Goal: Book appointment/travel/reservation

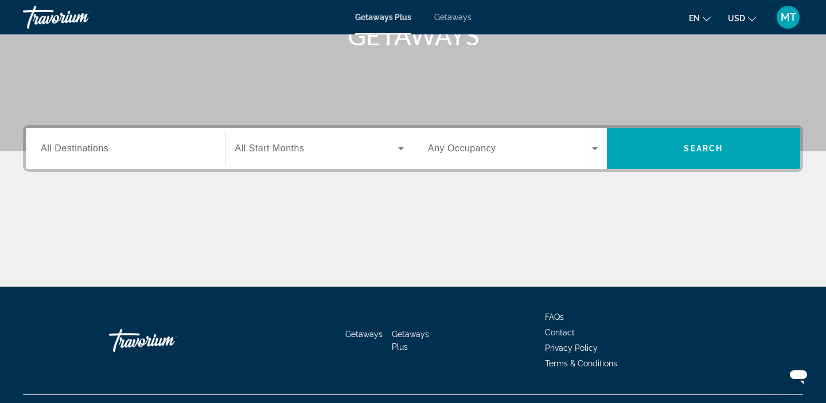
scroll to position [217, 0]
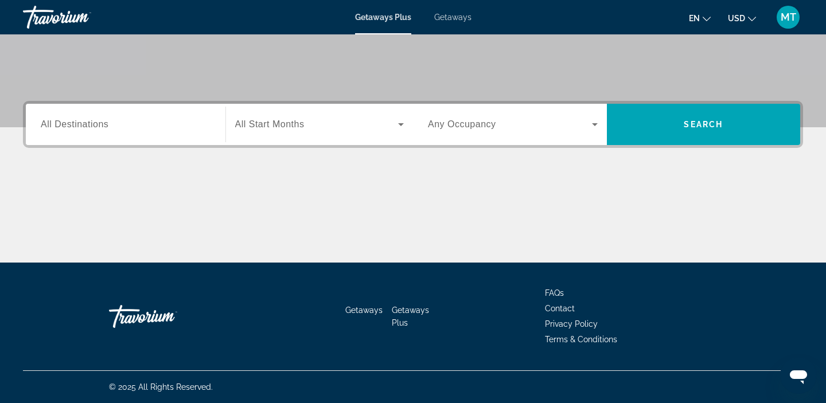
click at [67, 121] on span "All Destinations" at bounding box center [75, 124] width 68 height 10
click at [67, 121] on input "Destination All Destinations" at bounding box center [126, 125] width 170 height 14
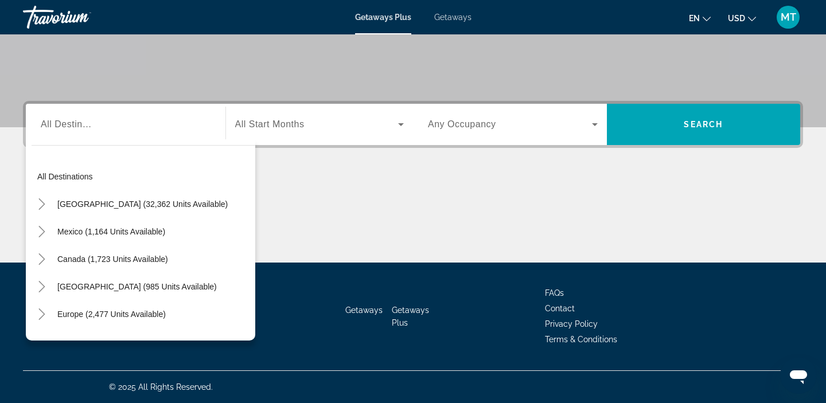
click at [461, 16] on span "Getaways" at bounding box center [452, 17] width 37 height 9
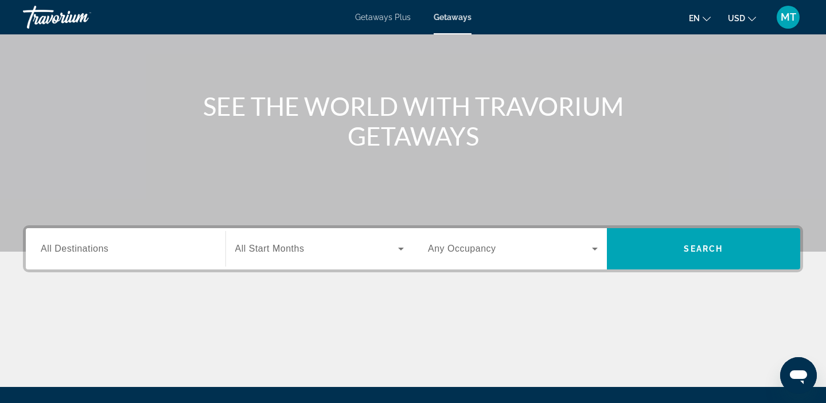
click at [57, 257] on div "Search widget" at bounding box center [126, 249] width 170 height 33
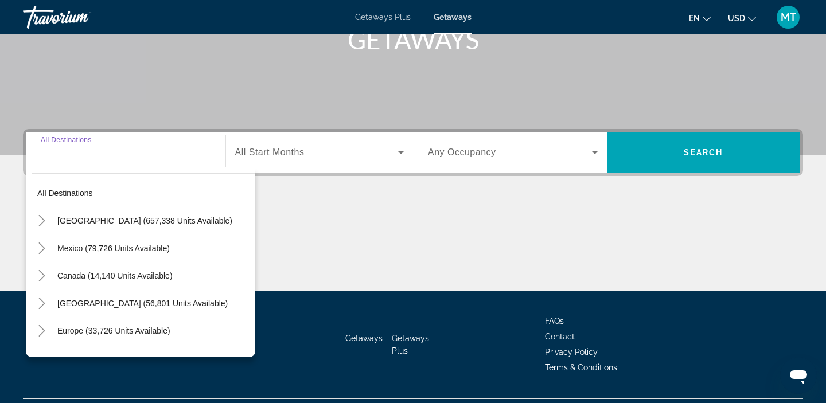
scroll to position [217, 0]
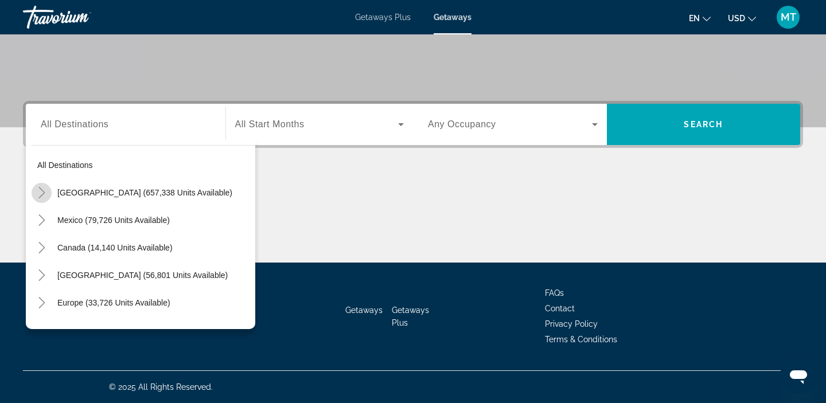
click at [42, 197] on icon "Toggle United States (657,338 units available)" at bounding box center [41, 192] width 11 height 11
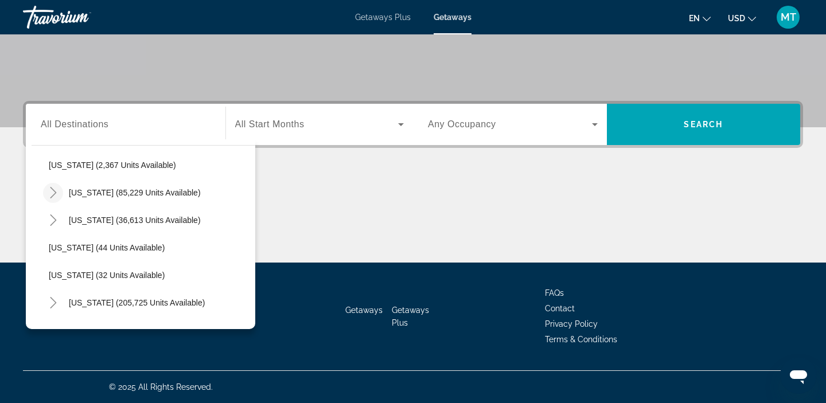
scroll to position [112, 0]
click at [55, 199] on mat-icon "Toggle California (85,229 units available)" at bounding box center [53, 191] width 20 height 20
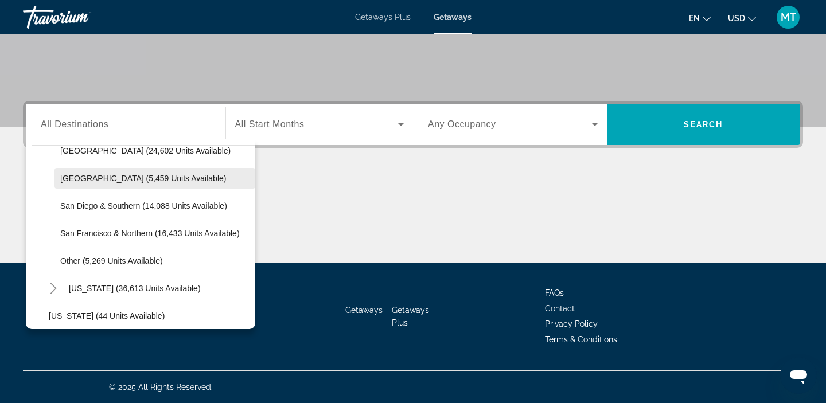
scroll to position [211, 0]
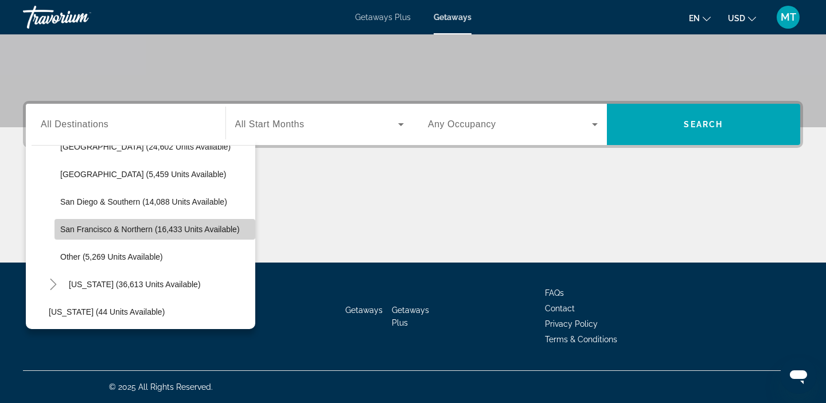
click at [71, 231] on span "San Francisco & Northern (16,433 units available)" at bounding box center [150, 229] width 180 height 9
type input "**********"
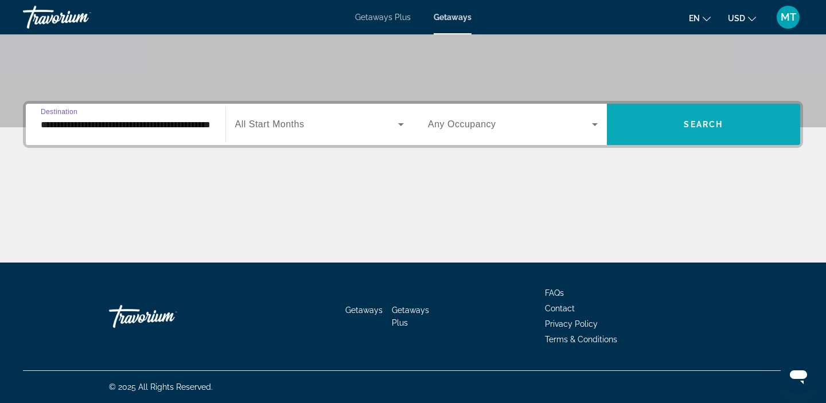
click at [651, 132] on span "Search widget" at bounding box center [704, 125] width 194 height 28
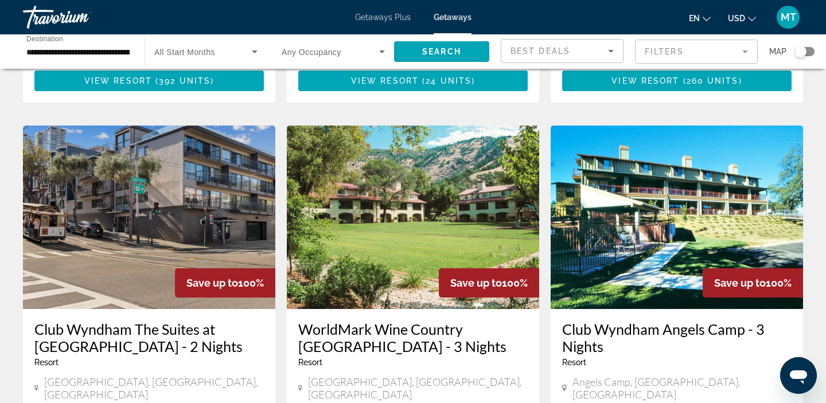
scroll to position [840, 0]
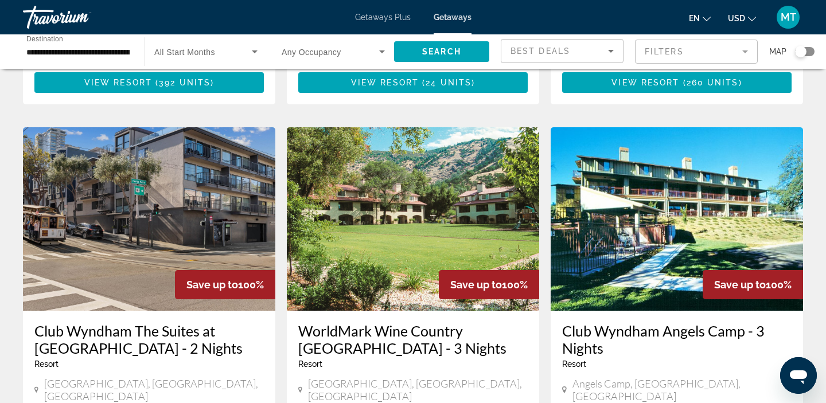
click at [118, 240] on img "Main content" at bounding box center [149, 219] width 253 height 184
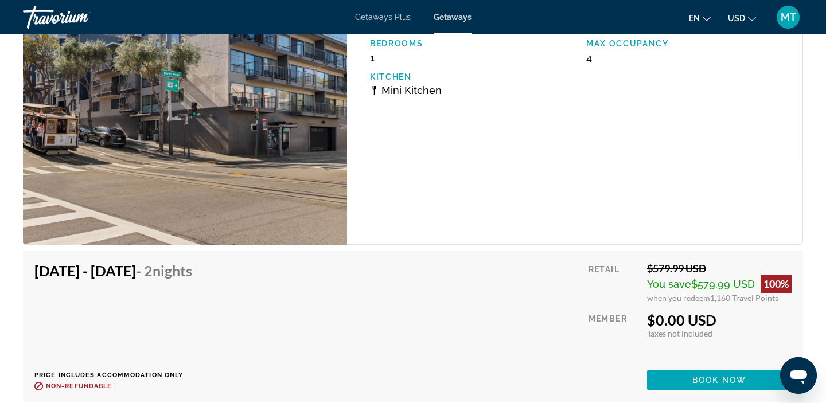
scroll to position [1867, 0]
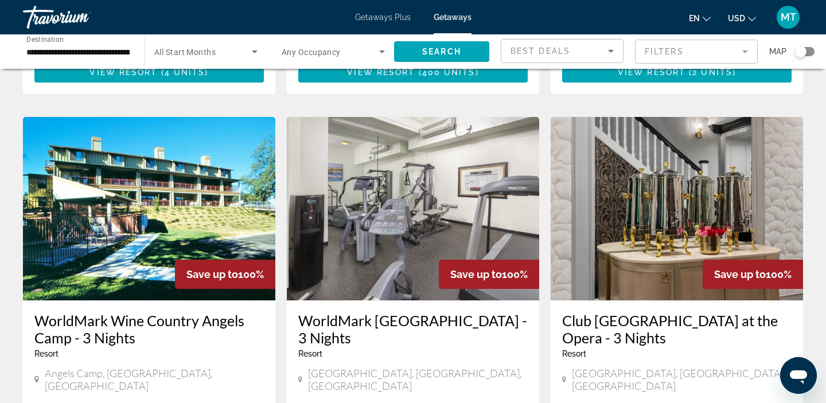
scroll to position [1281, 0]
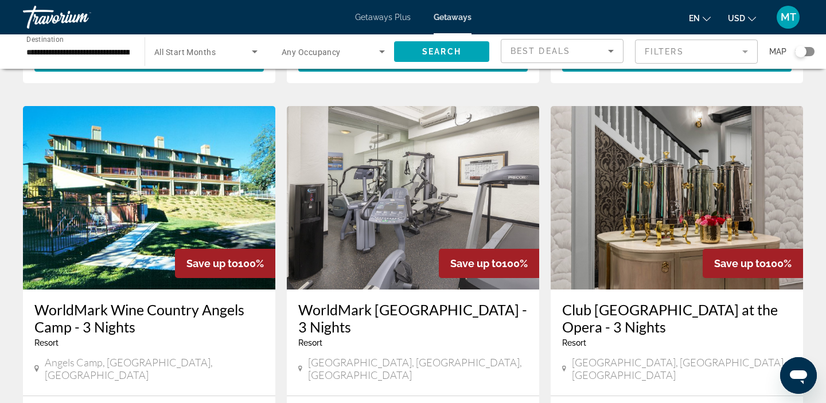
click at [645, 234] on img "Main content" at bounding box center [677, 198] width 253 height 184
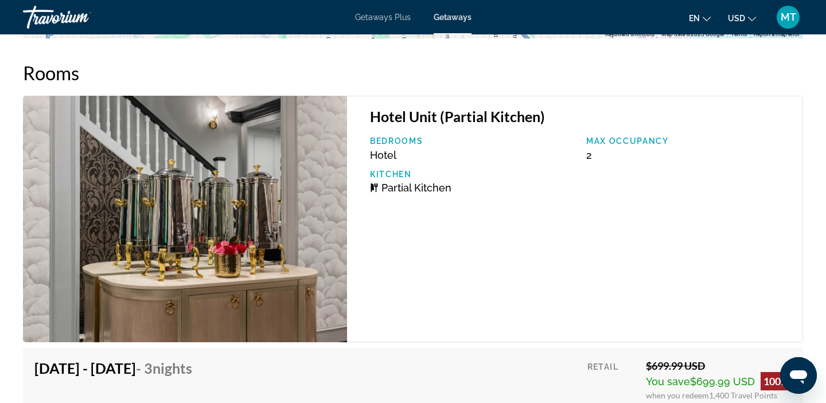
scroll to position [1888, 0]
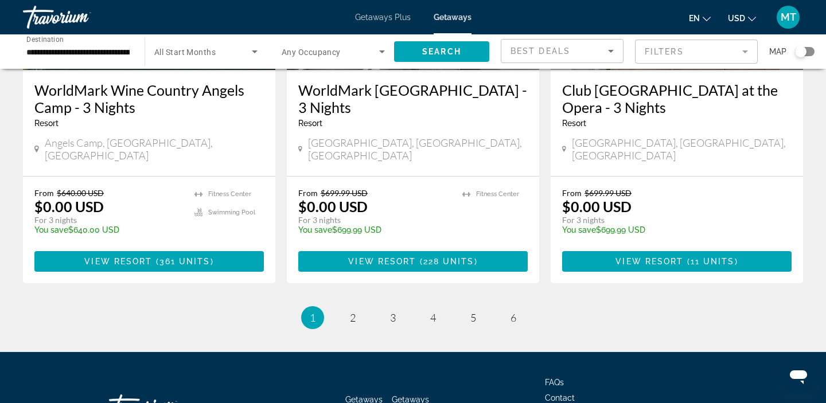
scroll to position [1517, 0]
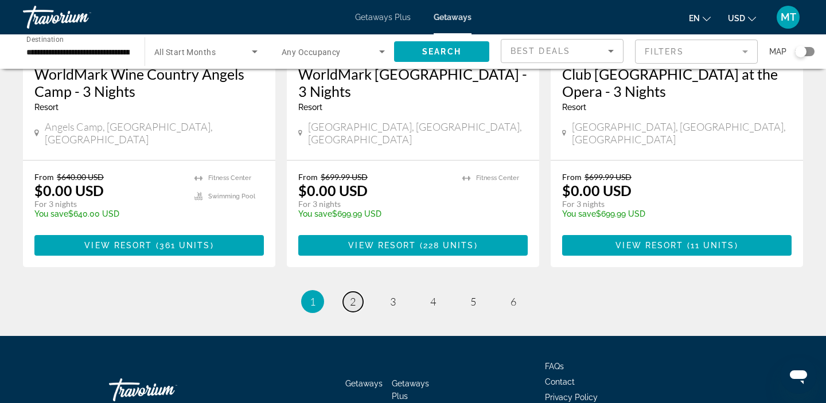
click at [352, 296] on span "2" at bounding box center [353, 302] width 6 height 13
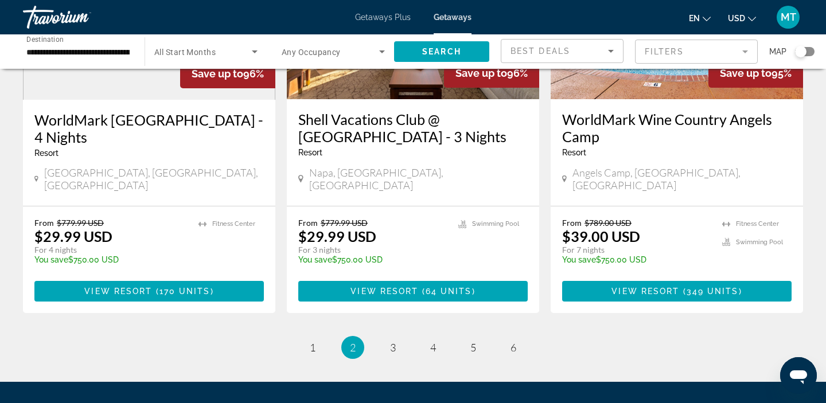
scroll to position [1474, 0]
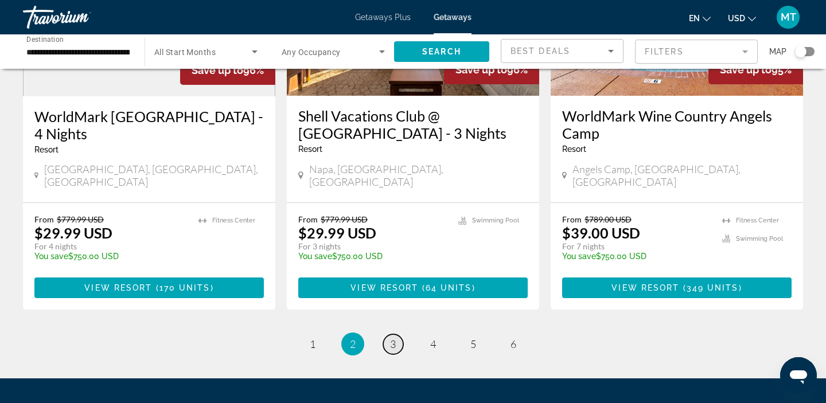
click at [394, 338] on span "3" at bounding box center [393, 344] width 6 height 13
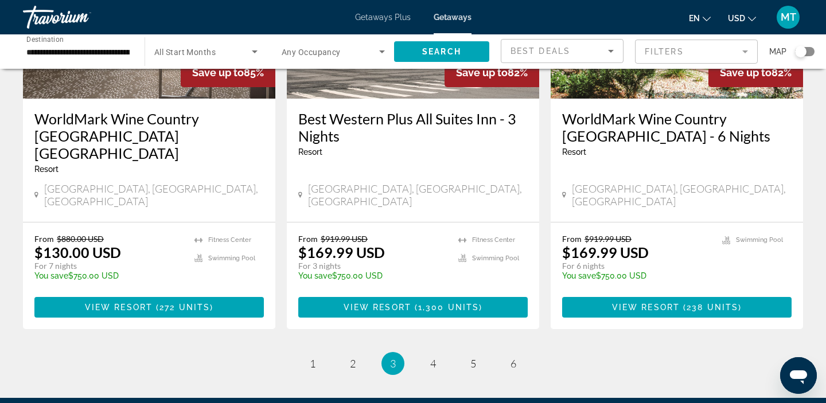
scroll to position [1522, 0]
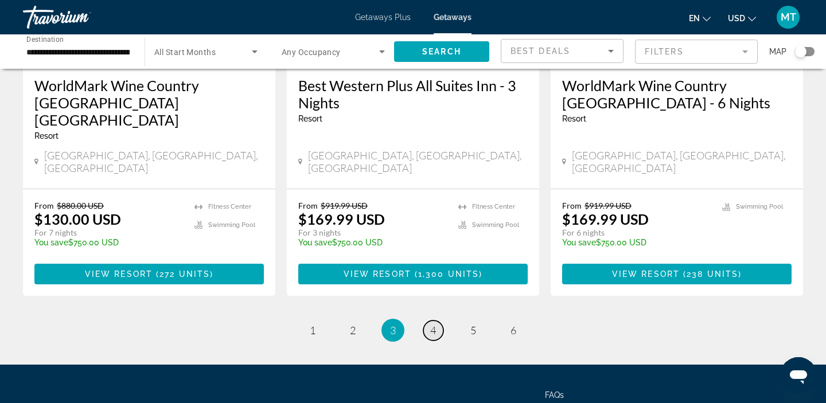
click at [432, 324] on span "4" at bounding box center [433, 330] width 6 height 13
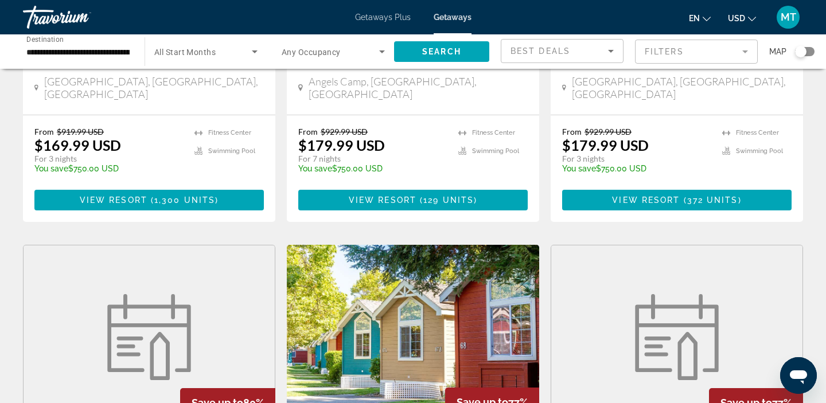
scroll to position [290, 0]
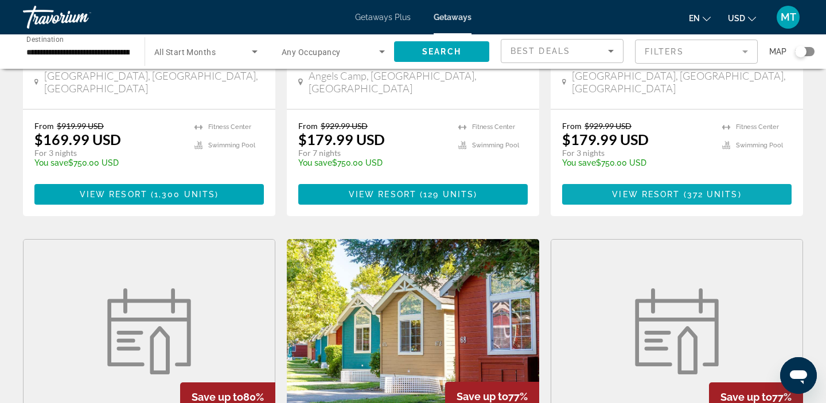
click at [640, 189] on span "Main content" at bounding box center [677, 195] width 230 height 28
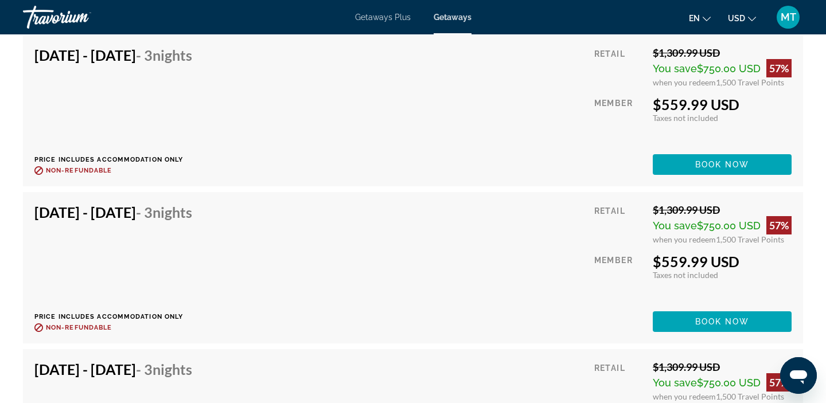
scroll to position [3124, 0]
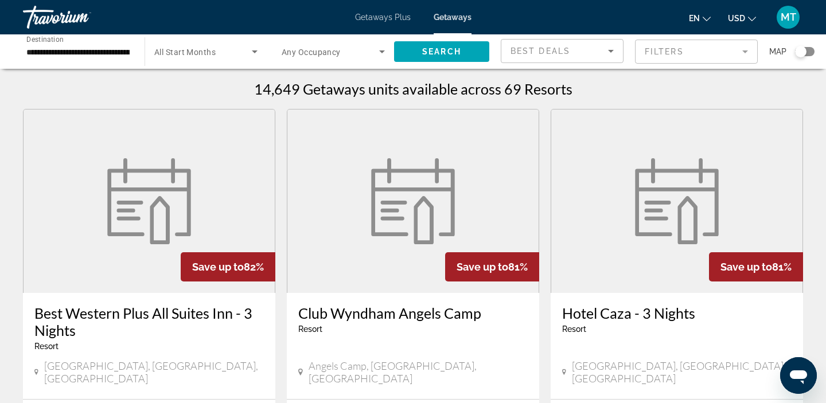
click at [61, 53] on input "**********" at bounding box center [77, 52] width 103 height 14
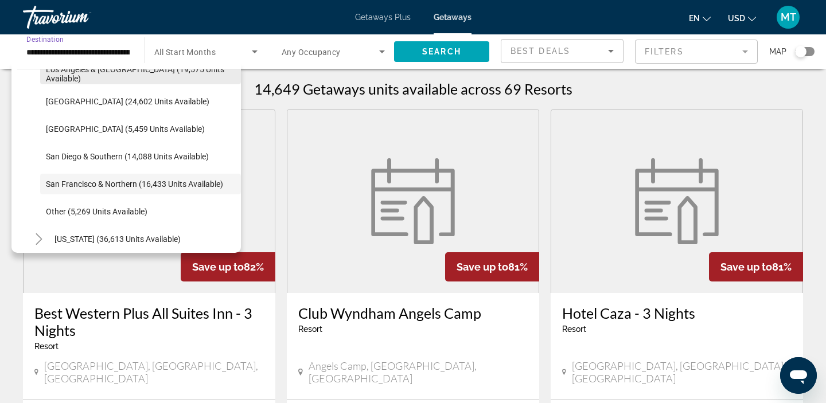
scroll to position [181, 0]
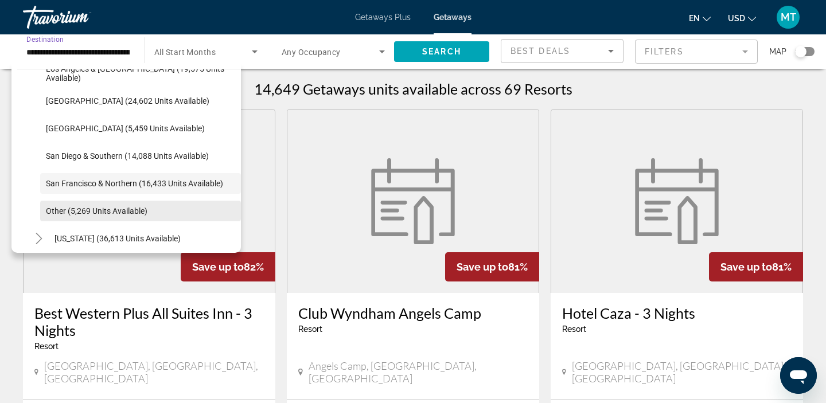
click at [63, 213] on span "Other (5,269 units available)" at bounding box center [97, 211] width 102 height 9
type input "**********"
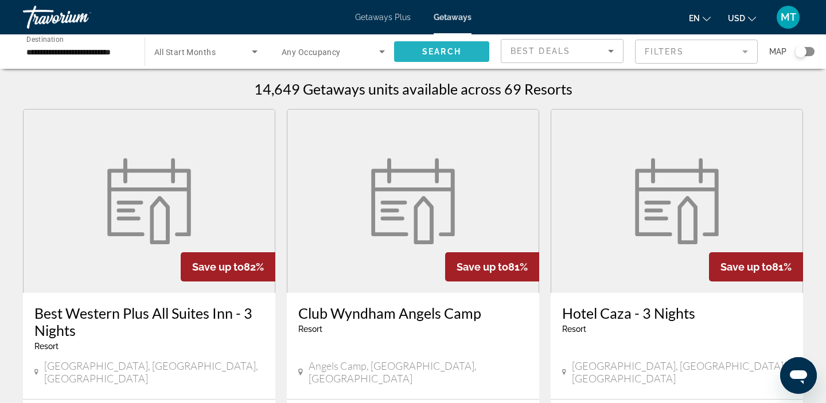
click at [434, 52] on span "Search" at bounding box center [441, 51] width 39 height 9
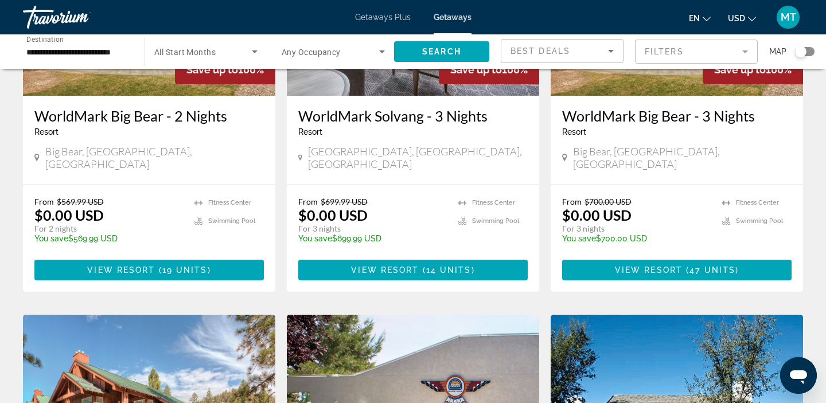
scroll to position [194, 0]
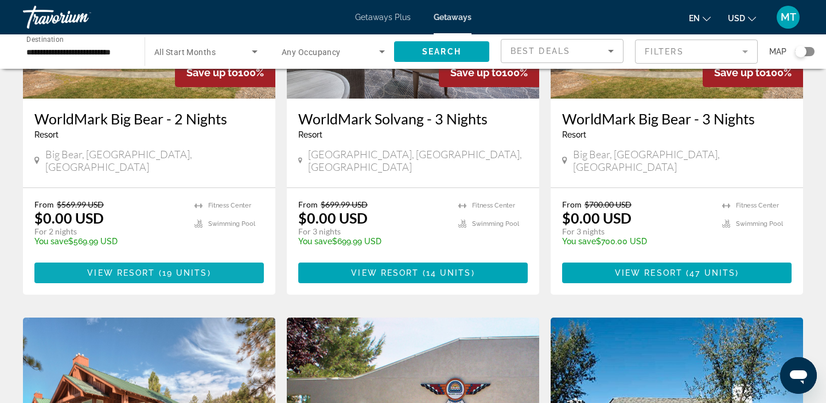
click at [122, 269] on span "View Resort" at bounding box center [121, 273] width 68 height 9
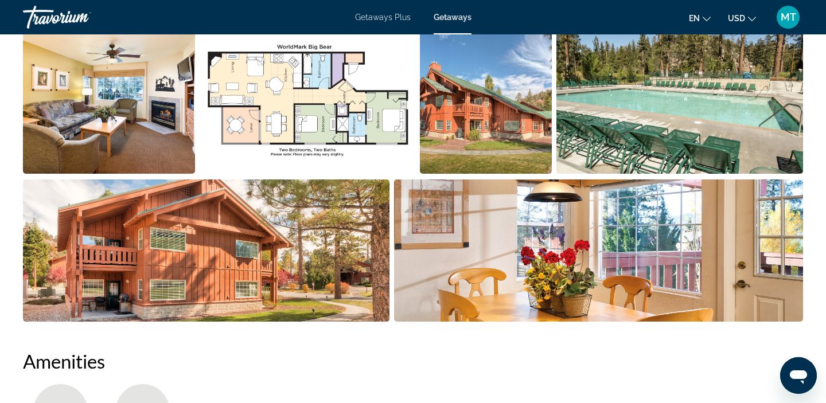
scroll to position [588, 0]
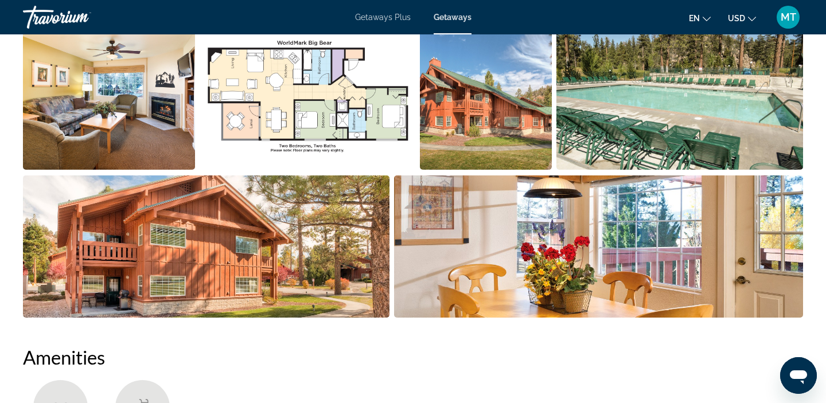
click at [313, 253] on img "Open full-screen image slider" at bounding box center [206, 247] width 367 height 142
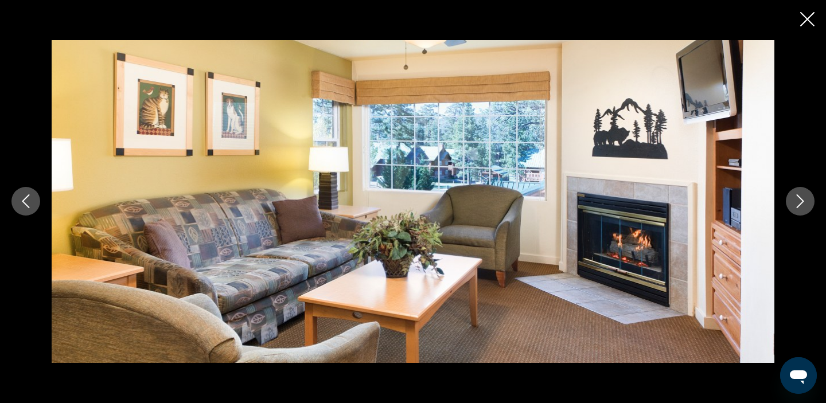
click at [803, 204] on icon "Next image" at bounding box center [801, 202] width 14 height 14
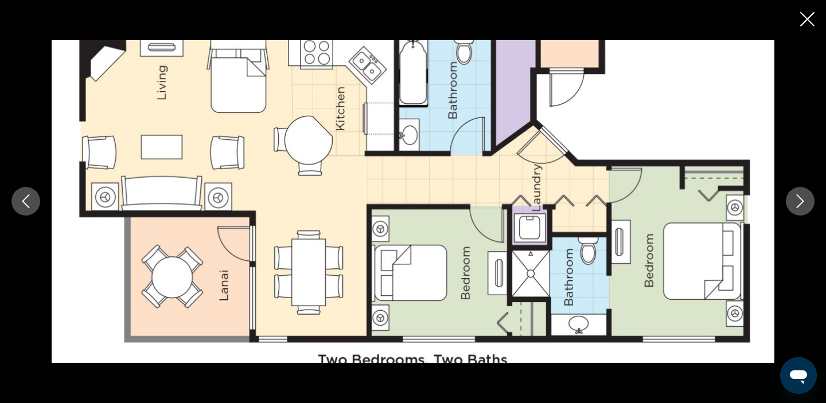
click at [803, 204] on icon "Next image" at bounding box center [801, 202] width 14 height 14
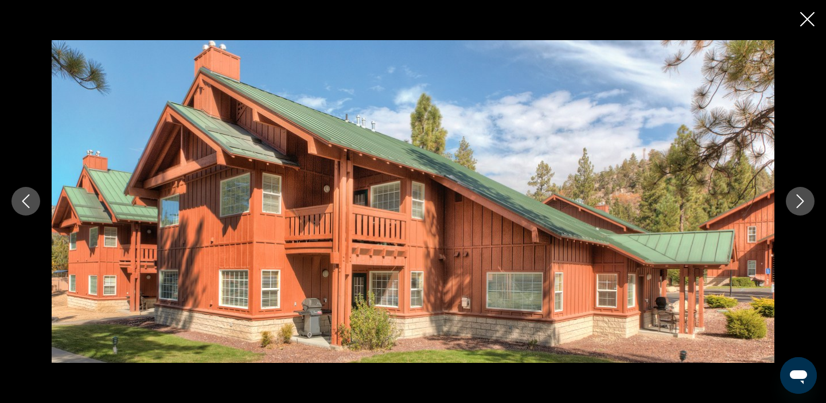
click at [803, 204] on icon "Next image" at bounding box center [801, 202] width 14 height 14
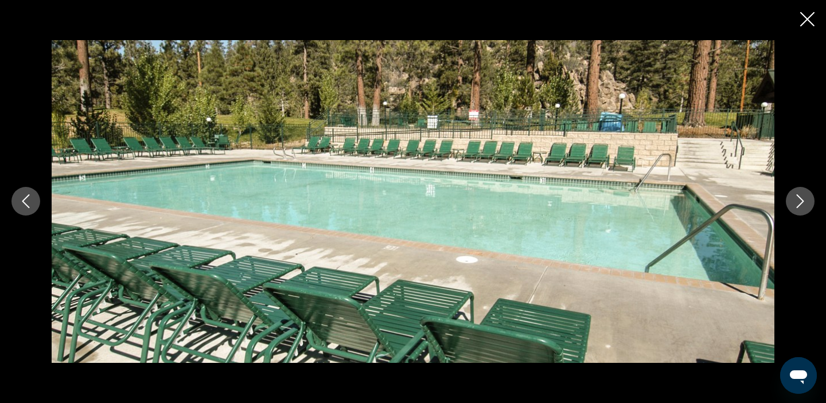
click at [803, 204] on icon "Next image" at bounding box center [801, 202] width 14 height 14
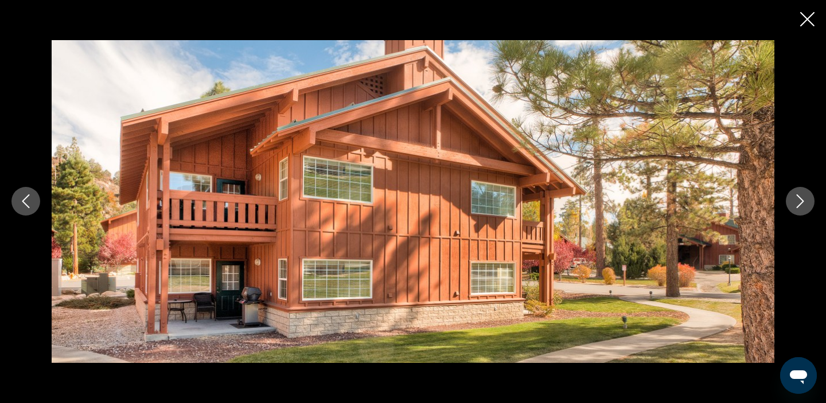
click at [803, 204] on icon "Next image" at bounding box center [801, 202] width 14 height 14
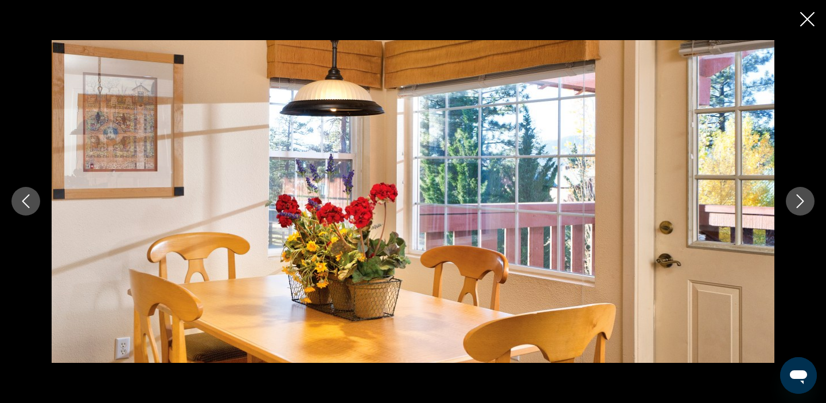
click at [803, 204] on icon "Next image" at bounding box center [801, 202] width 14 height 14
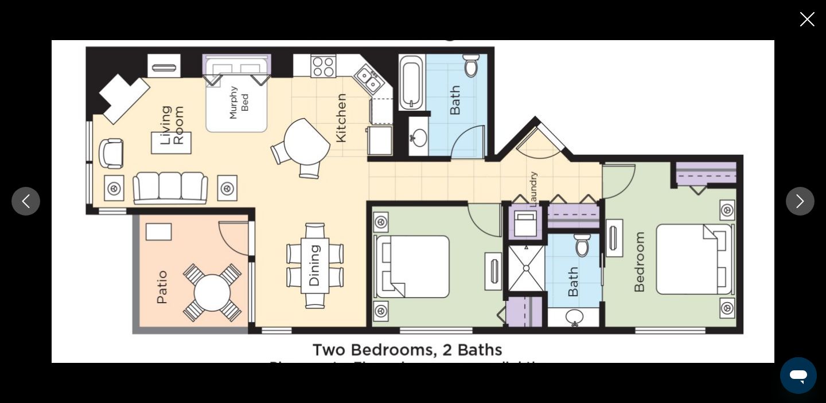
click at [803, 204] on icon "Next image" at bounding box center [801, 202] width 14 height 14
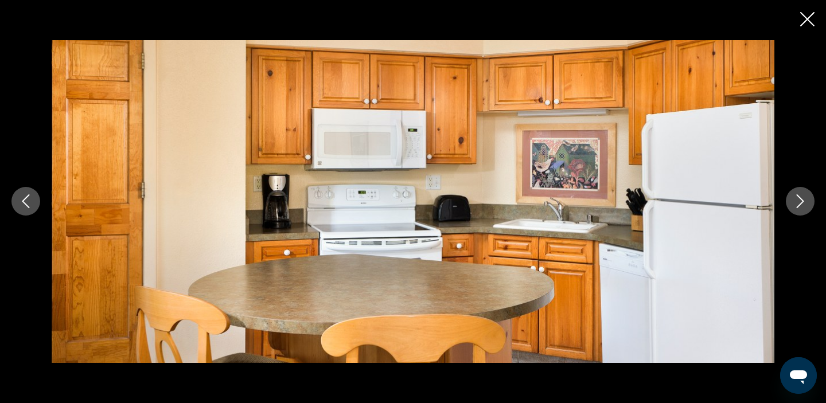
click at [803, 204] on icon "Next image" at bounding box center [801, 202] width 14 height 14
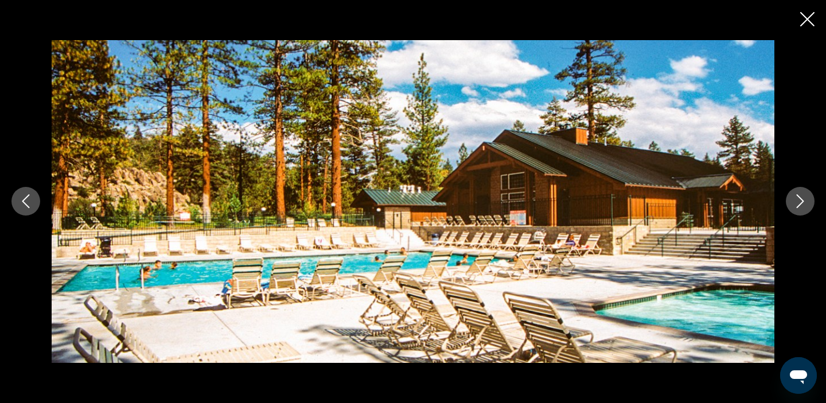
click at [803, 205] on icon "Next image" at bounding box center [801, 202] width 14 height 14
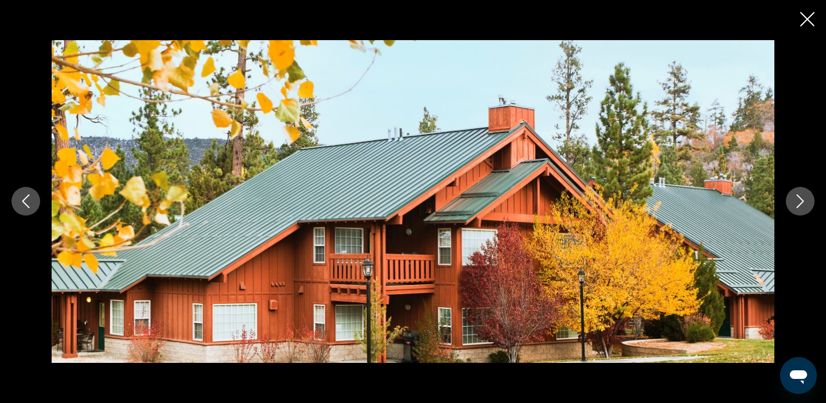
click at [803, 205] on icon "Next image" at bounding box center [801, 202] width 14 height 14
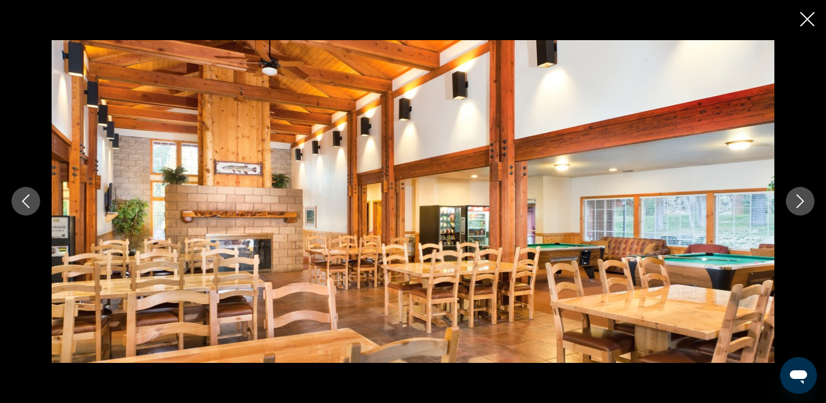
click at [803, 205] on icon "Next image" at bounding box center [801, 202] width 14 height 14
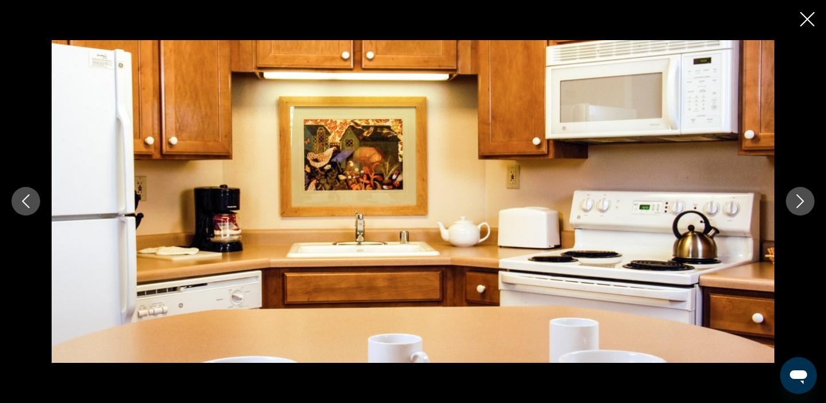
click at [803, 205] on icon "Next image" at bounding box center [801, 202] width 14 height 14
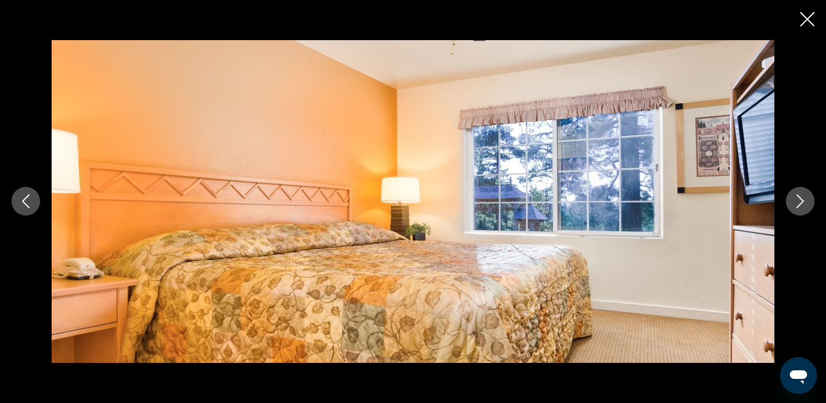
click at [803, 205] on icon "Next image" at bounding box center [801, 202] width 14 height 14
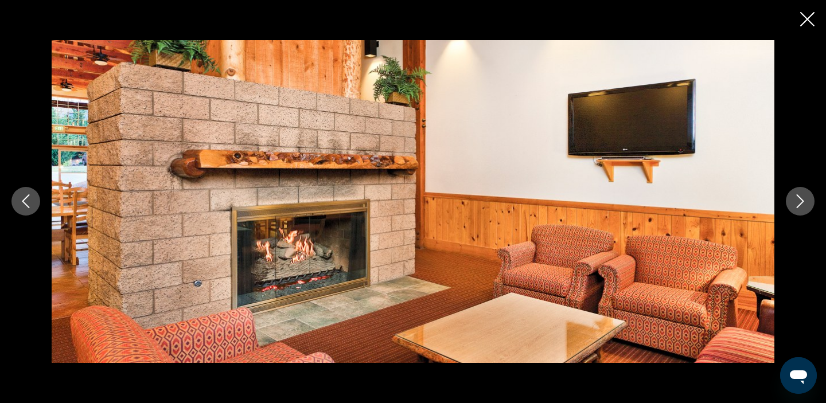
click at [803, 205] on icon "Next image" at bounding box center [801, 202] width 14 height 14
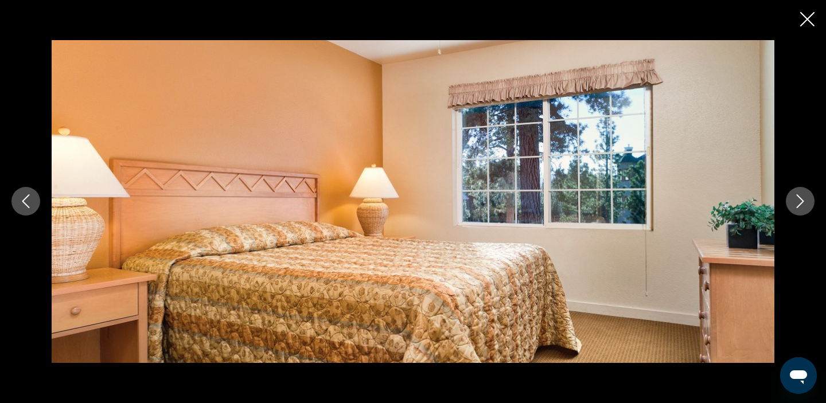
click at [803, 205] on icon "Next image" at bounding box center [801, 202] width 14 height 14
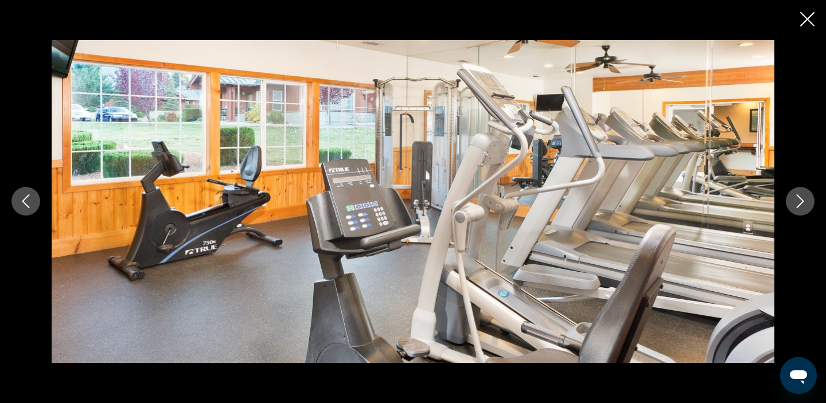
click at [803, 205] on icon "Next image" at bounding box center [801, 202] width 14 height 14
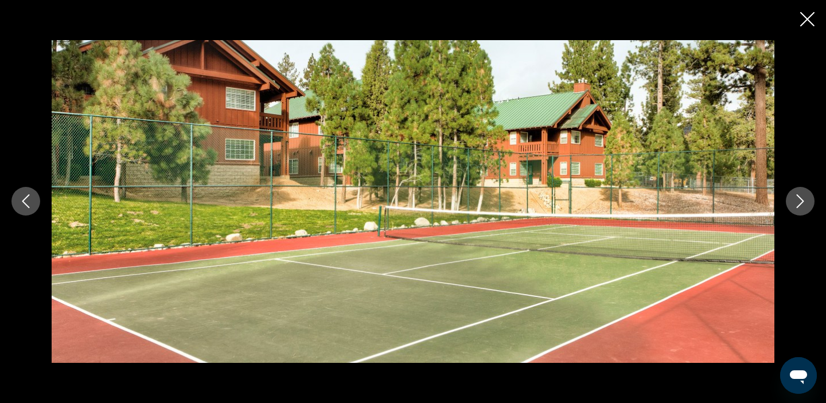
click at [805, 24] on icon "Close slideshow" at bounding box center [808, 19] width 14 height 14
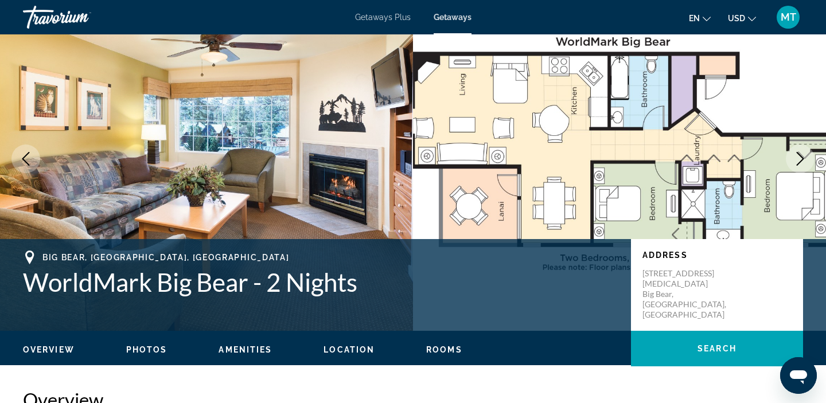
scroll to position [0, 0]
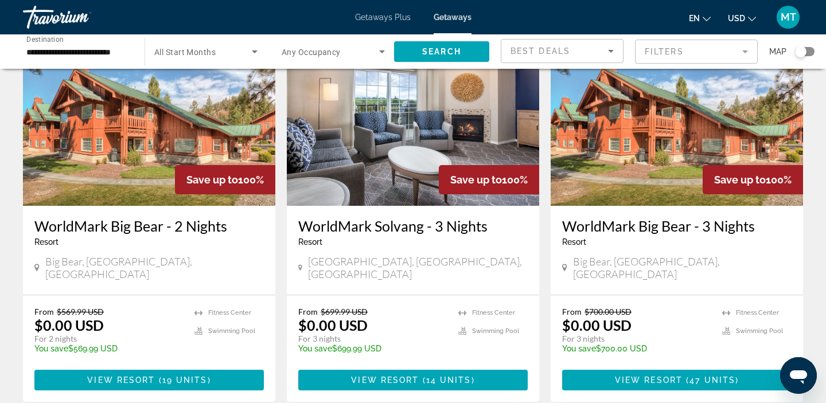
scroll to position [88, 0]
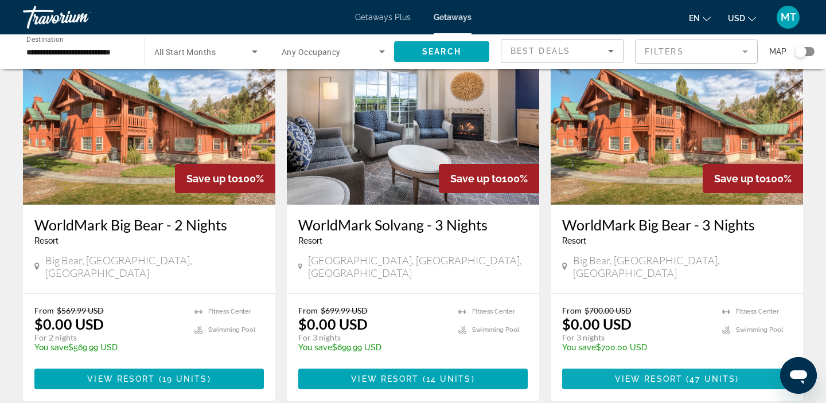
click at [638, 375] on span "View Resort" at bounding box center [649, 379] width 68 height 9
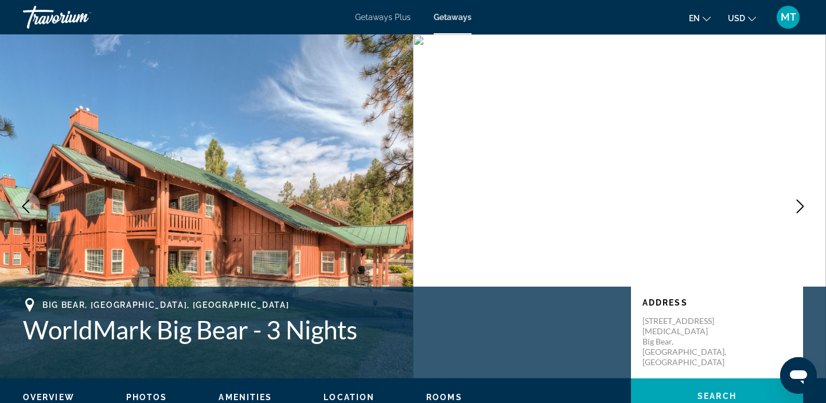
click at [716, 61] on img "Main content" at bounding box center [619, 206] width 413 height 344
